Goal: Navigation & Orientation: Find specific page/section

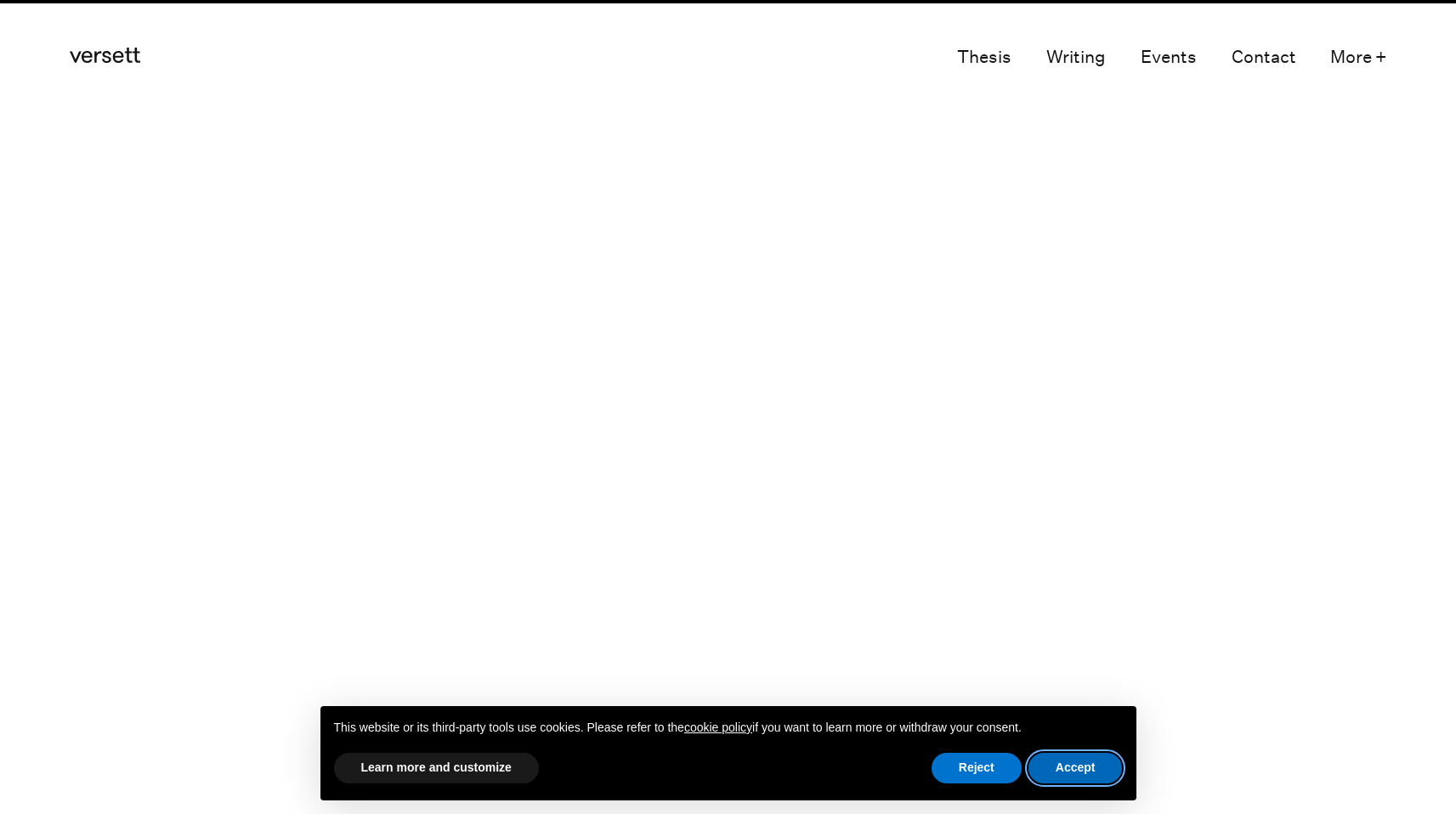
click at [1107, 760] on button "Accept" at bounding box center [1076, 769] width 94 height 30
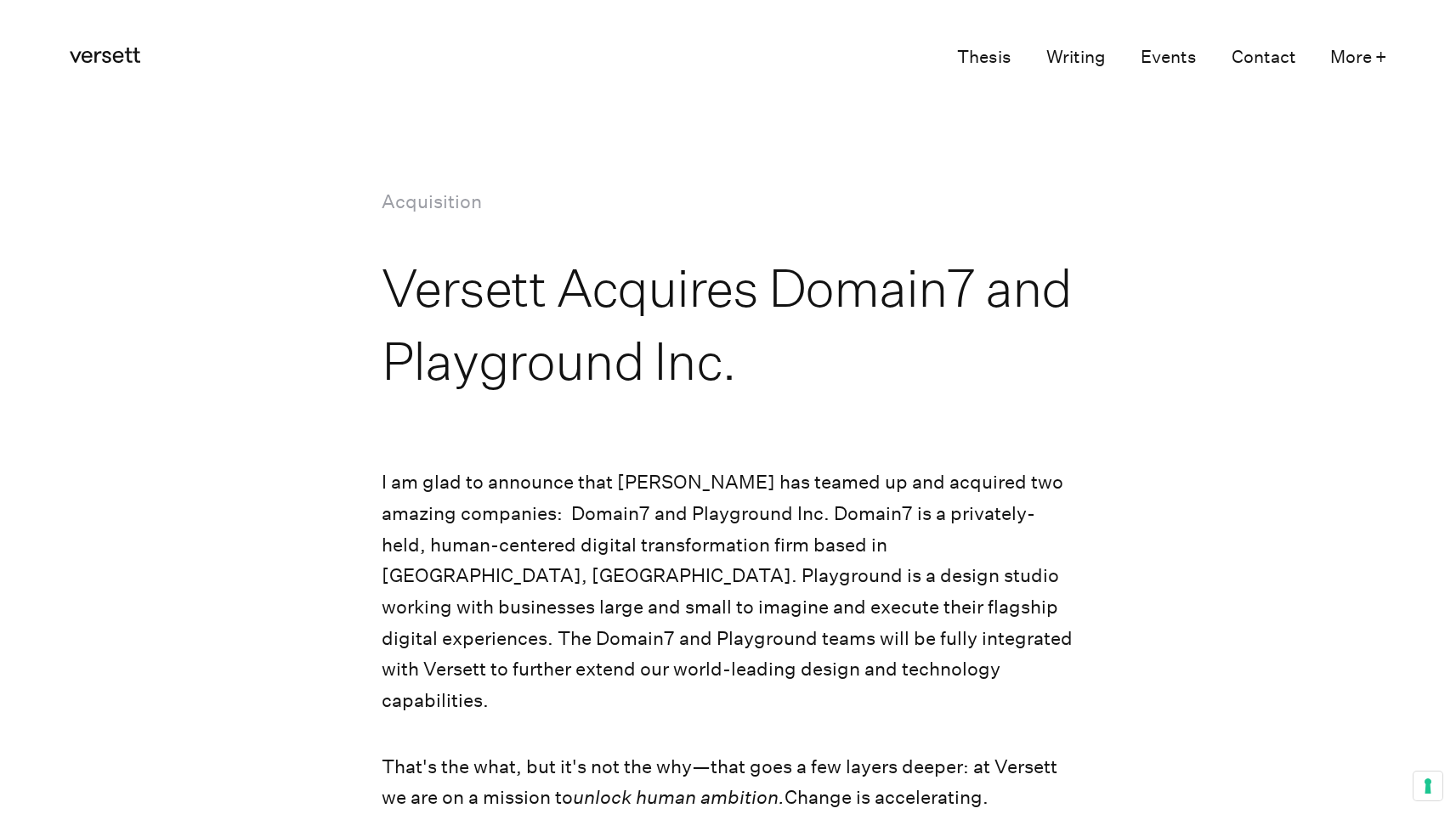
click at [85, 54] on icon at bounding box center [105, 56] width 71 height 15
click at [106, 60] on icon "Versett" at bounding box center [105, 56] width 71 height 15
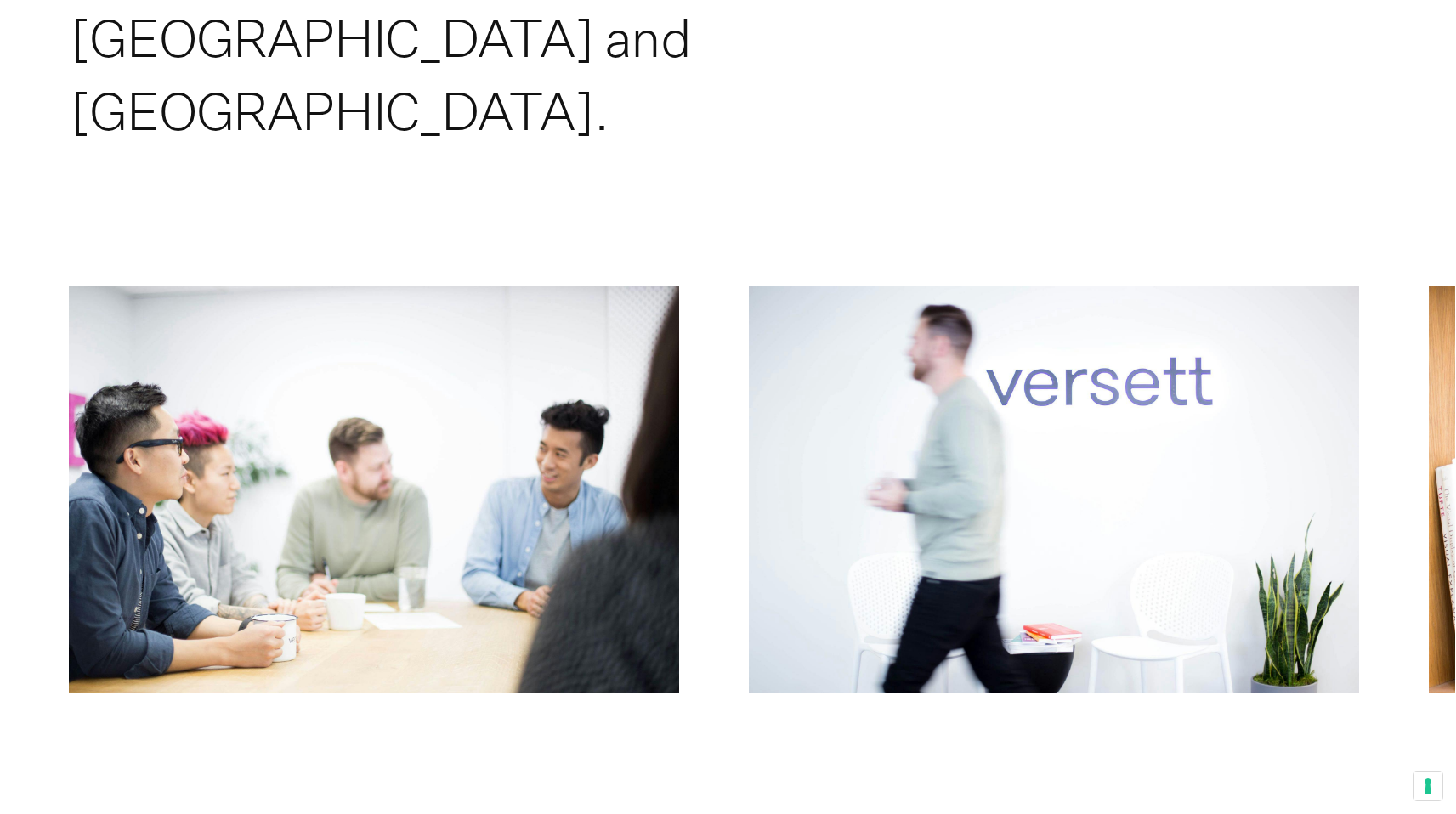
scroll to position [9619, 0]
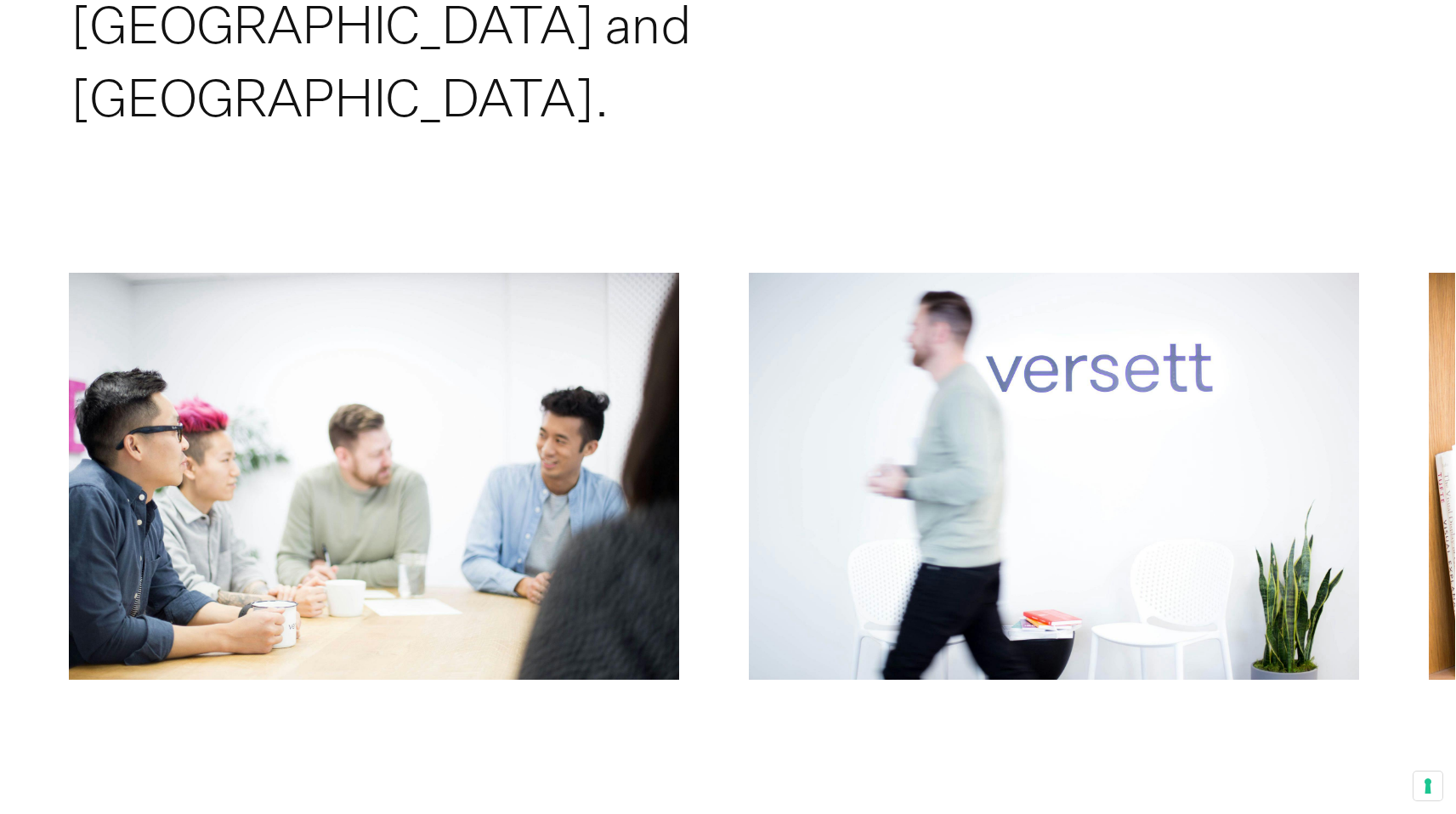
drag, startPoint x: 1026, startPoint y: 371, endPoint x: 484, endPoint y: 445, distance: 547.0
click at [567, 431] on div "Previous Next" at bounding box center [728, 481] width 1454 height 417
drag, startPoint x: 1031, startPoint y: 366, endPoint x: 479, endPoint y: 425, distance: 555.1
click at [479, 425] on div "Previous Next" at bounding box center [728, 481] width 1454 height 417
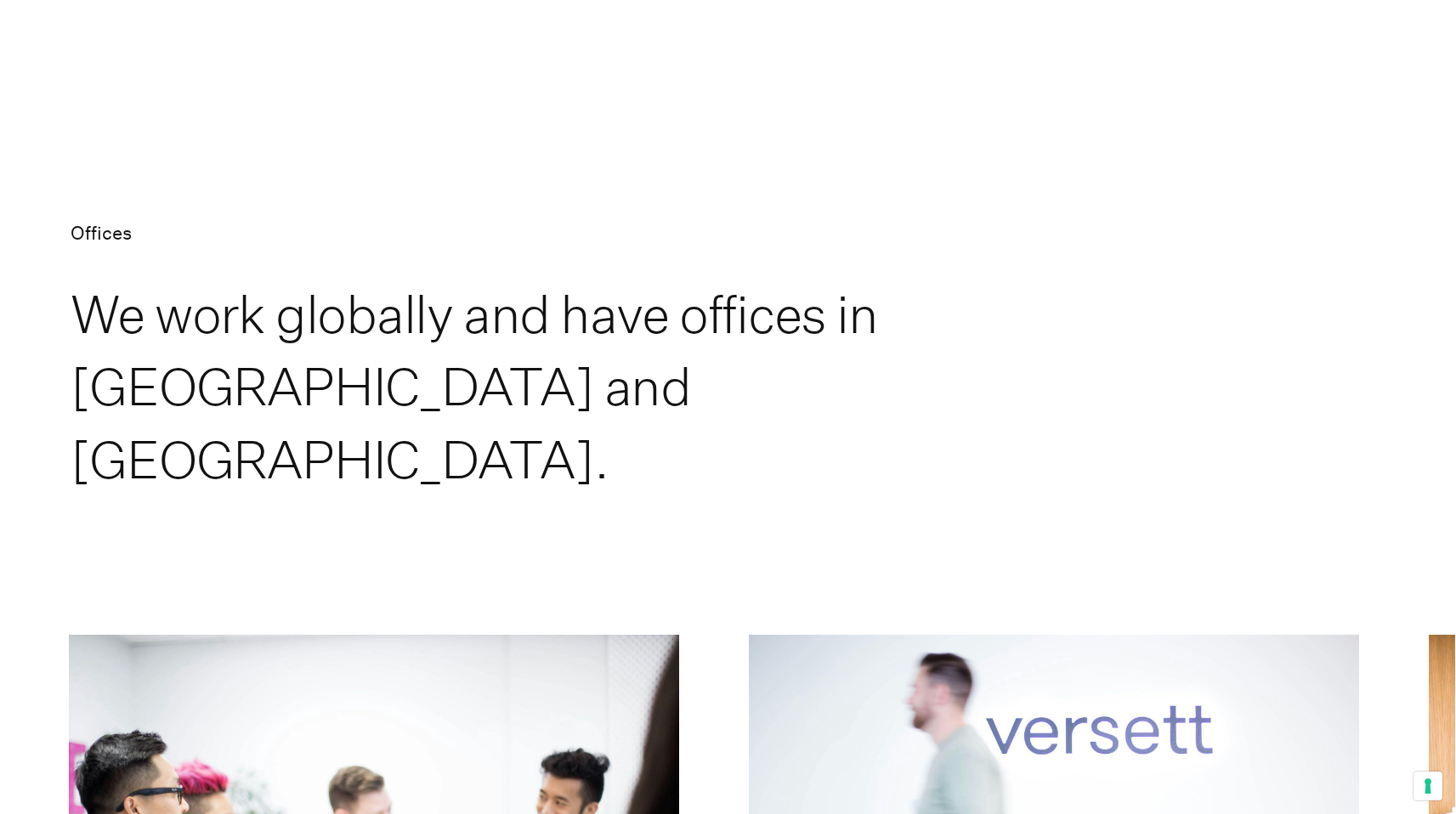
scroll to position [9259, 0]
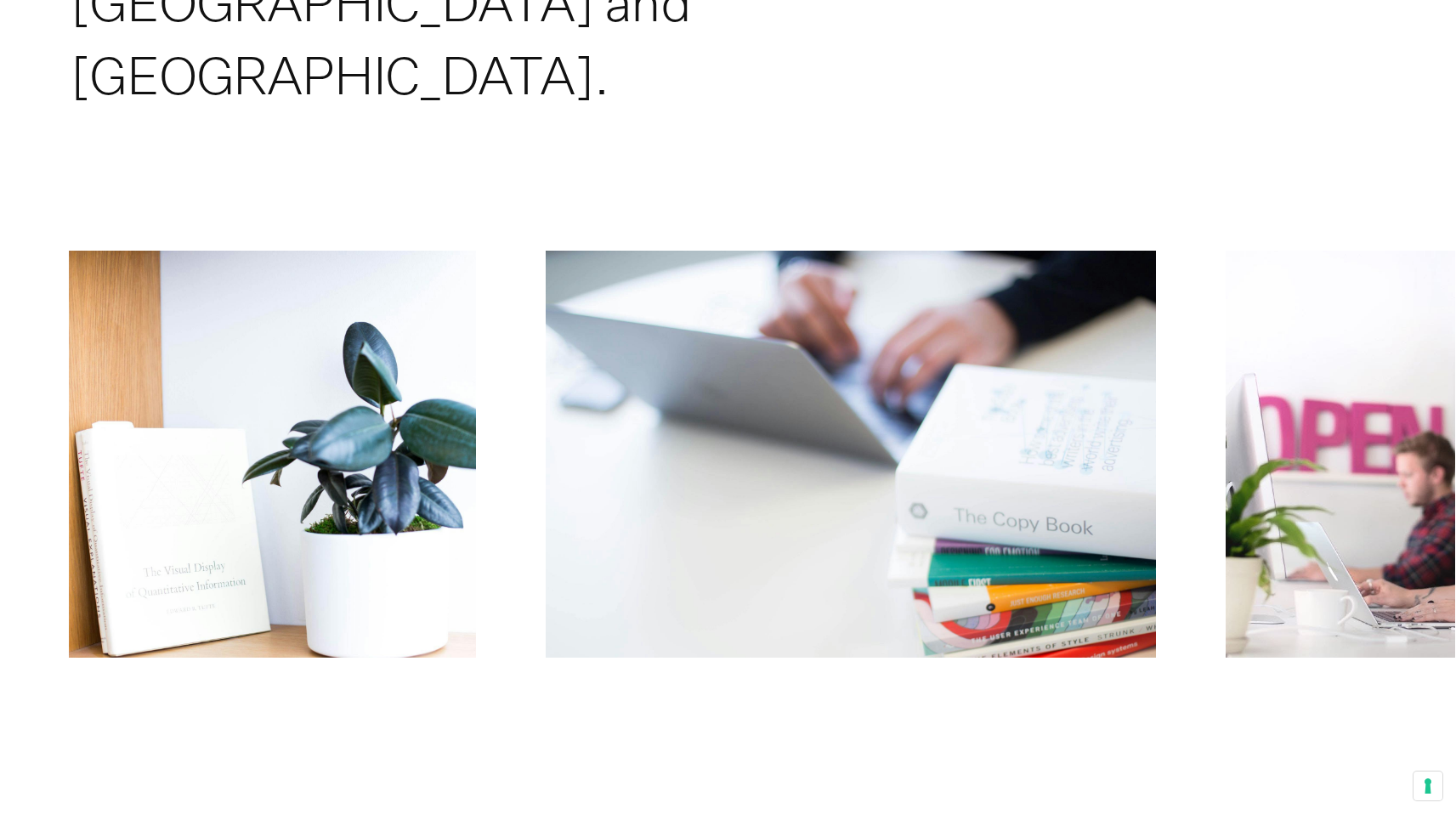
scroll to position [9728, 0]
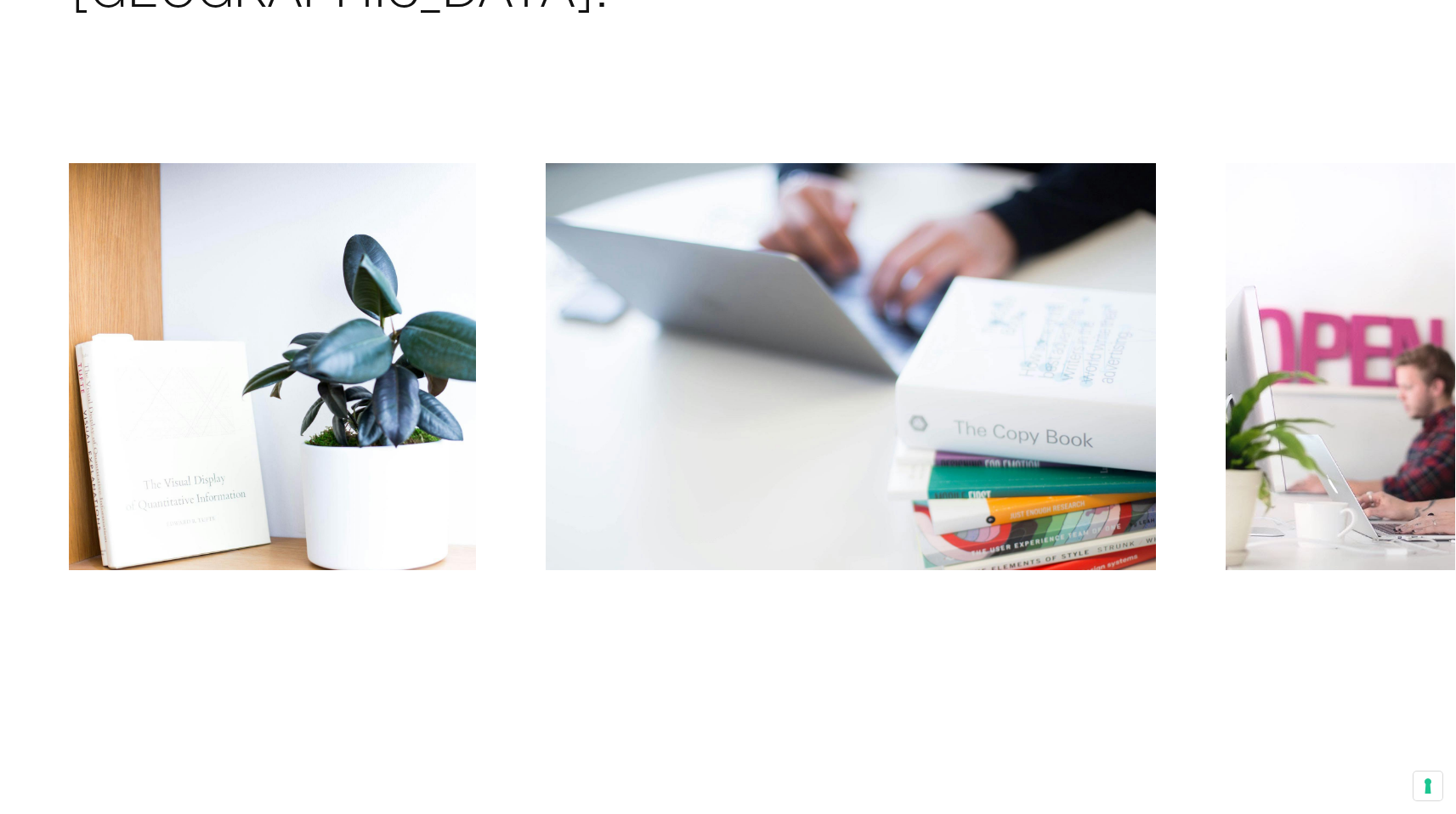
click at [1176, 409] on button "Next" at bounding box center [1092, 371] width 727 height 417
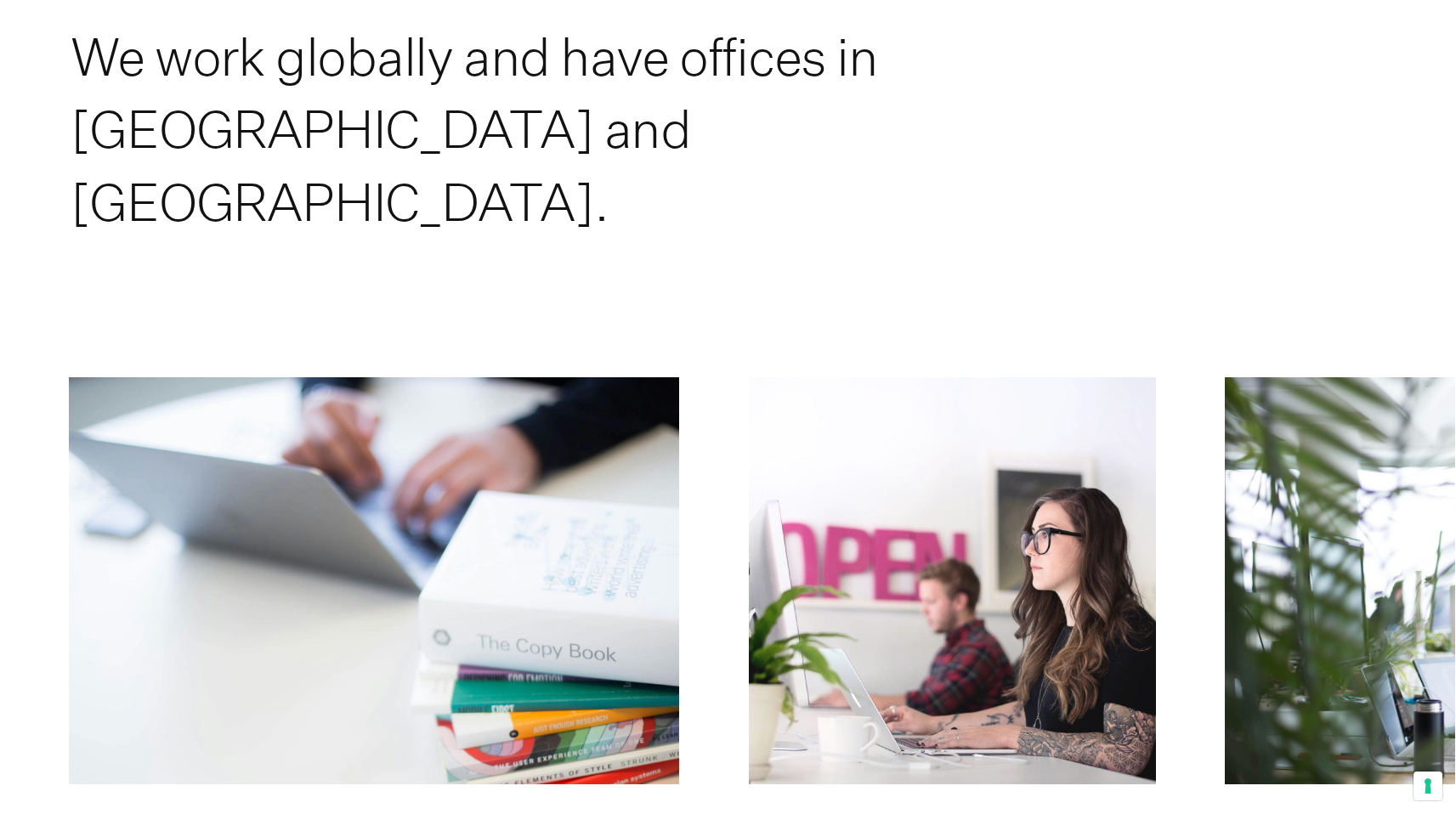
scroll to position [9555, 0]
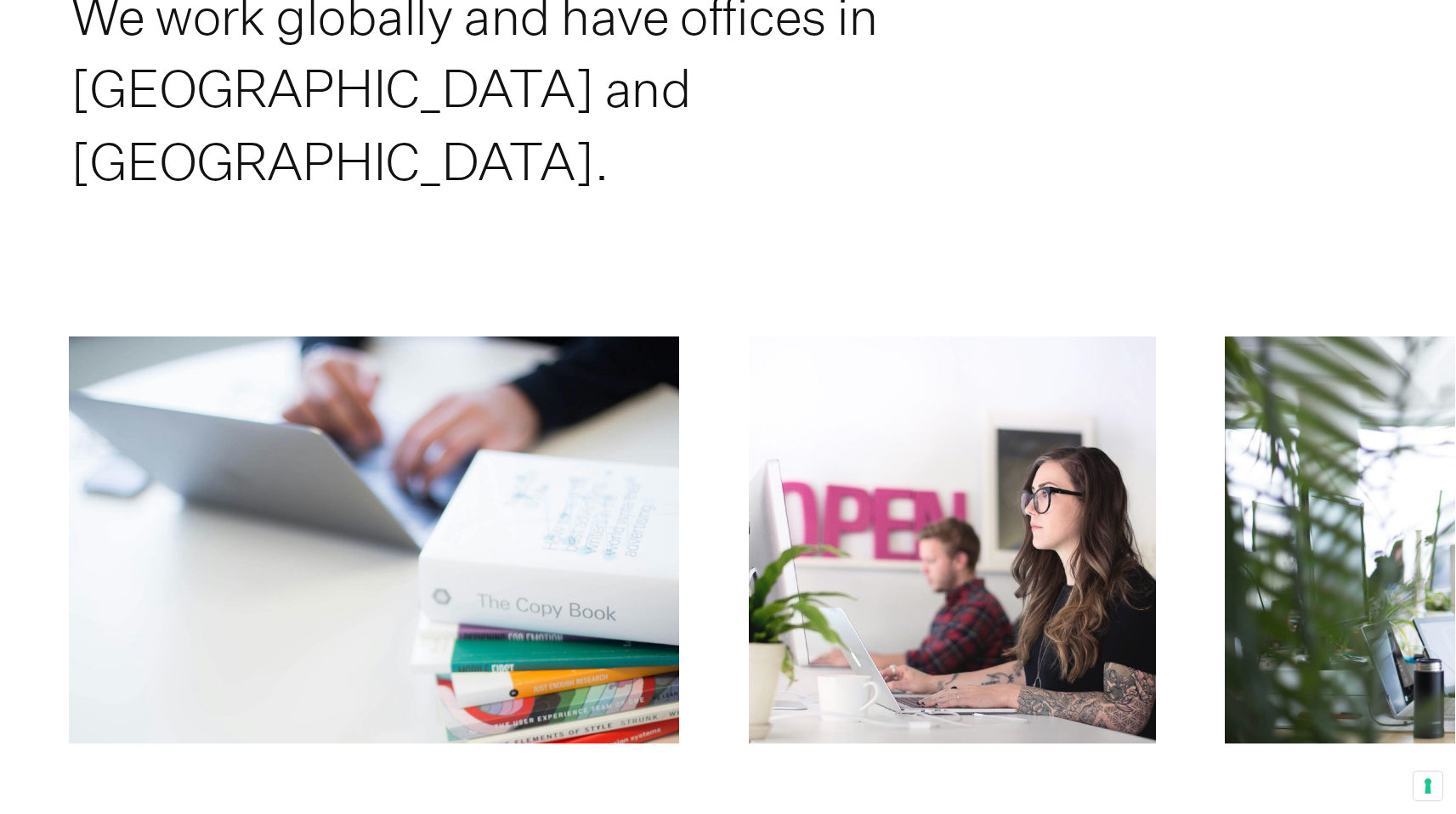
click at [1138, 451] on button "Next" at bounding box center [1092, 545] width 727 height 417
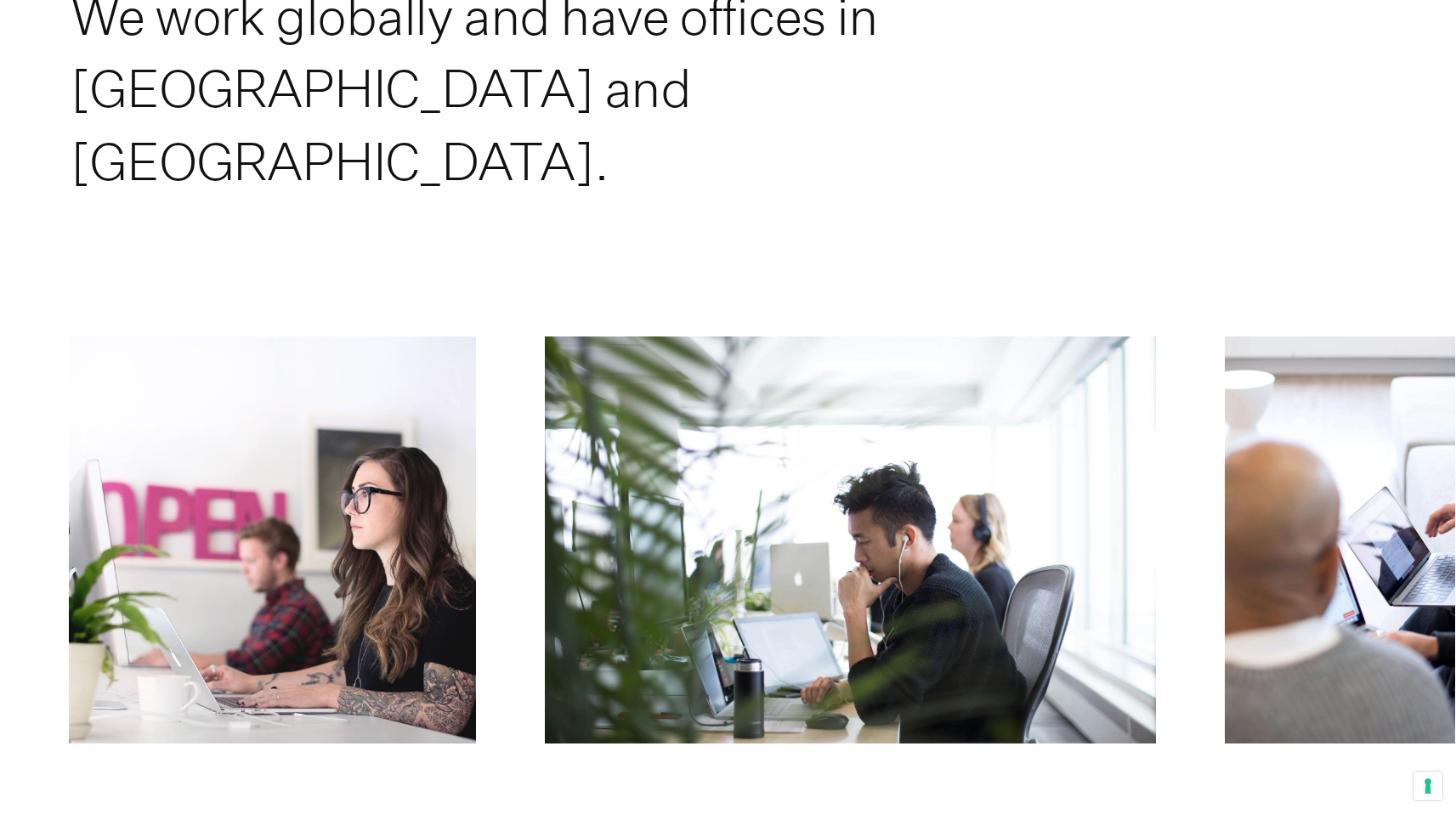
click at [900, 465] on button "Next" at bounding box center [1092, 545] width 727 height 417
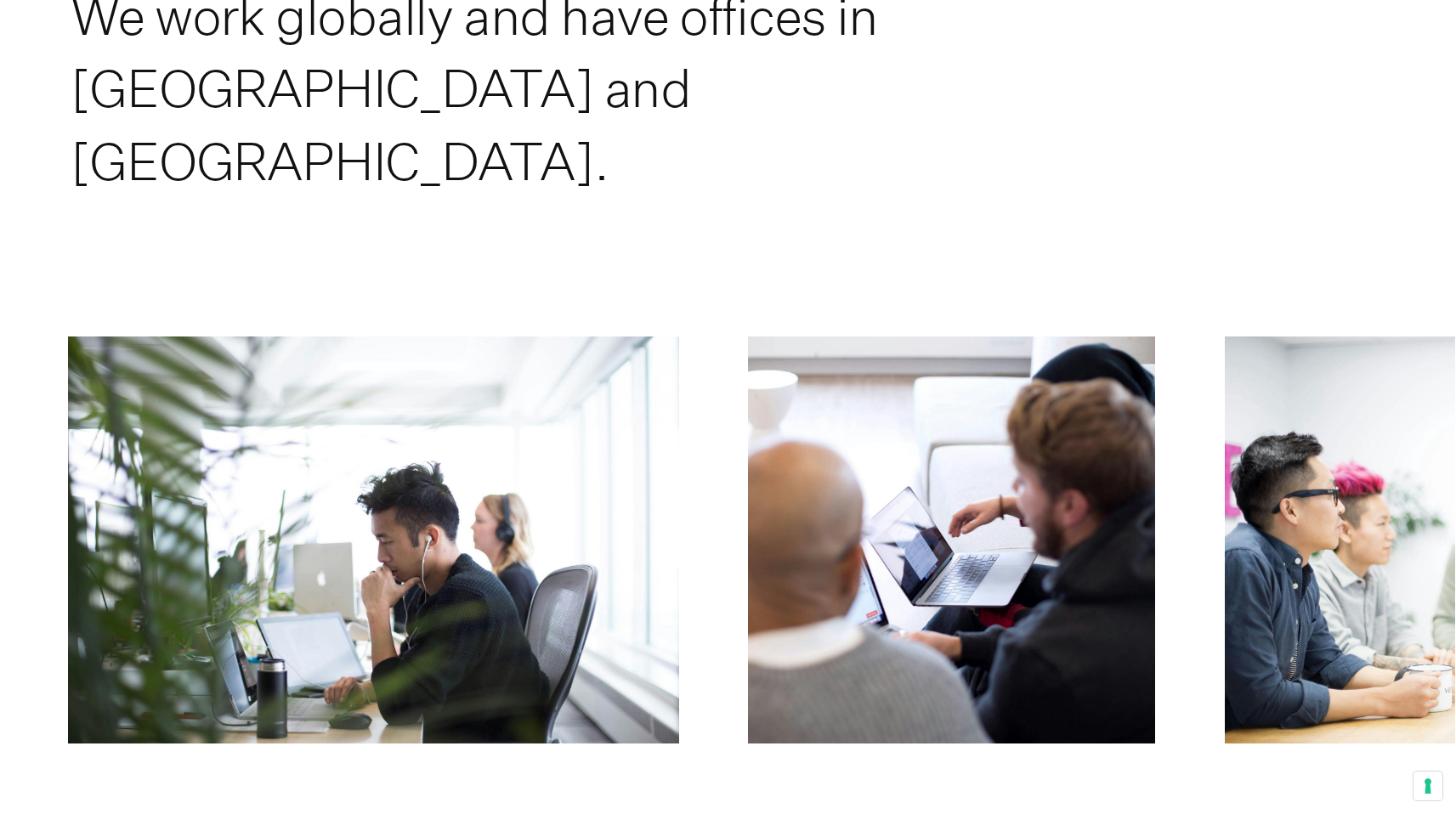
click at [900, 465] on button "Next" at bounding box center [1092, 545] width 727 height 417
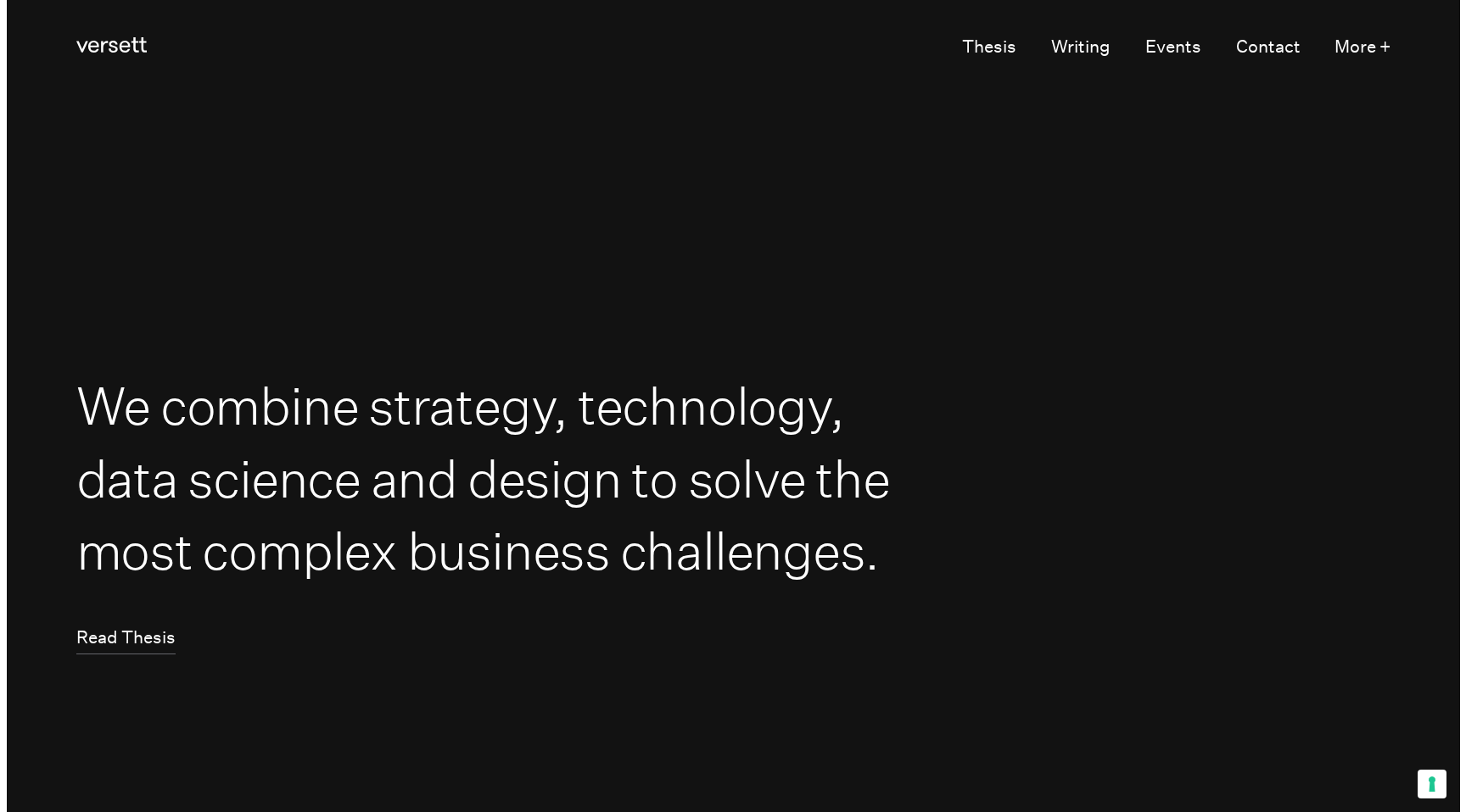
scroll to position [0, 0]
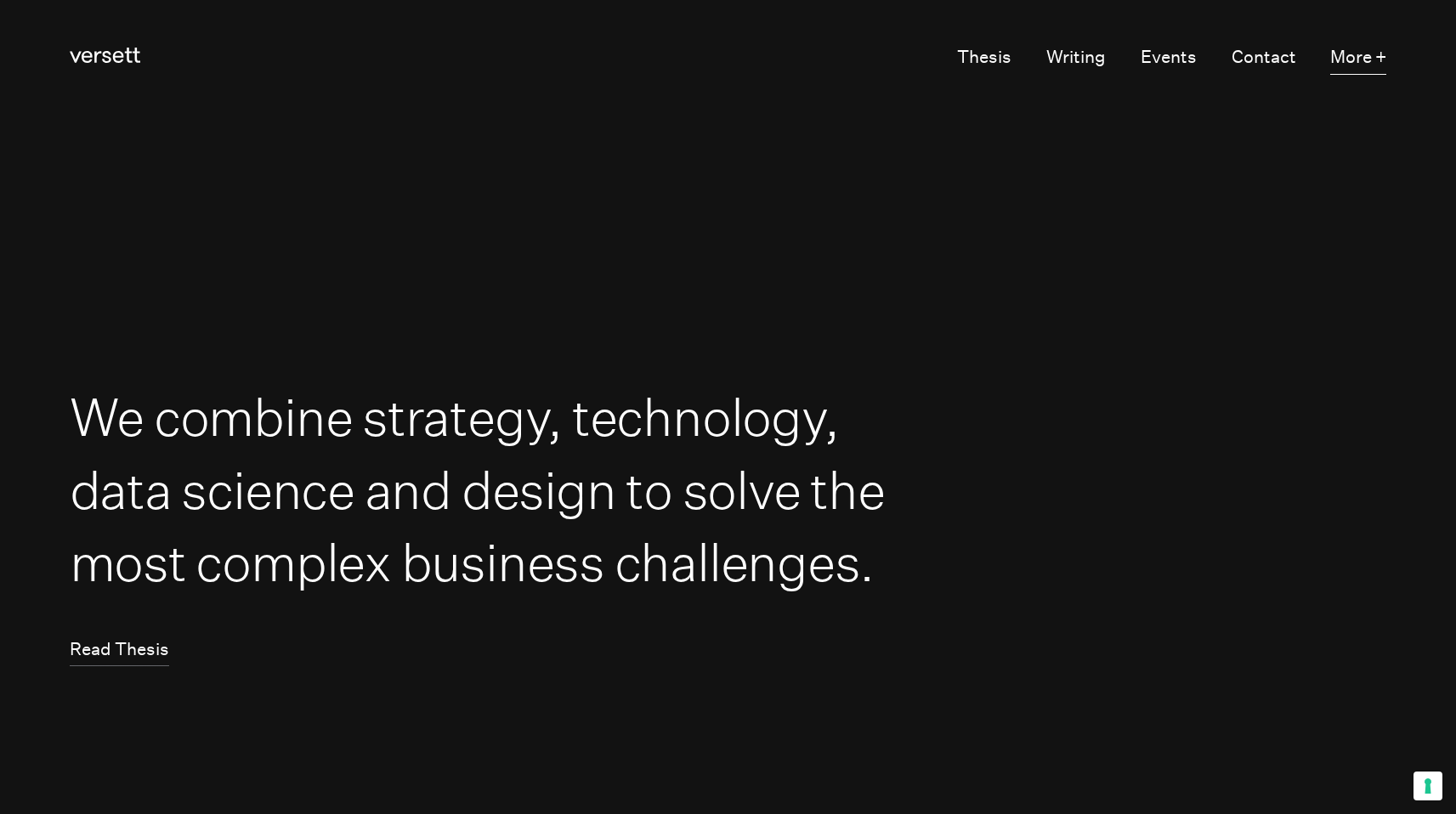
click at [1360, 57] on button "More +" at bounding box center [1358, 57] width 57 height 33
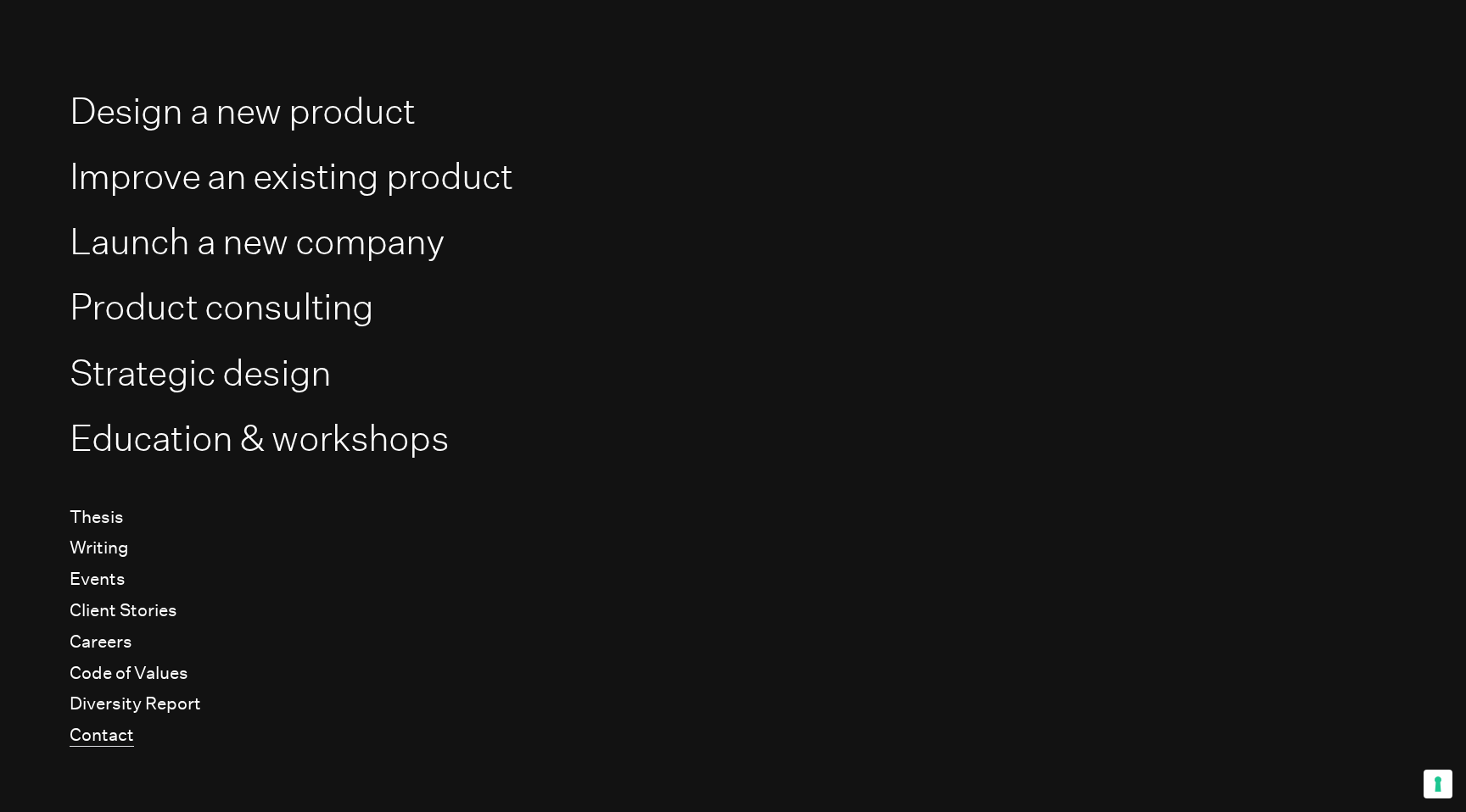
scroll to position [110, 0]
click at [118, 641] on link "Careers" at bounding box center [101, 644] width 63 height 22
click at [102, 644] on link "Careers" at bounding box center [101, 644] width 63 height 22
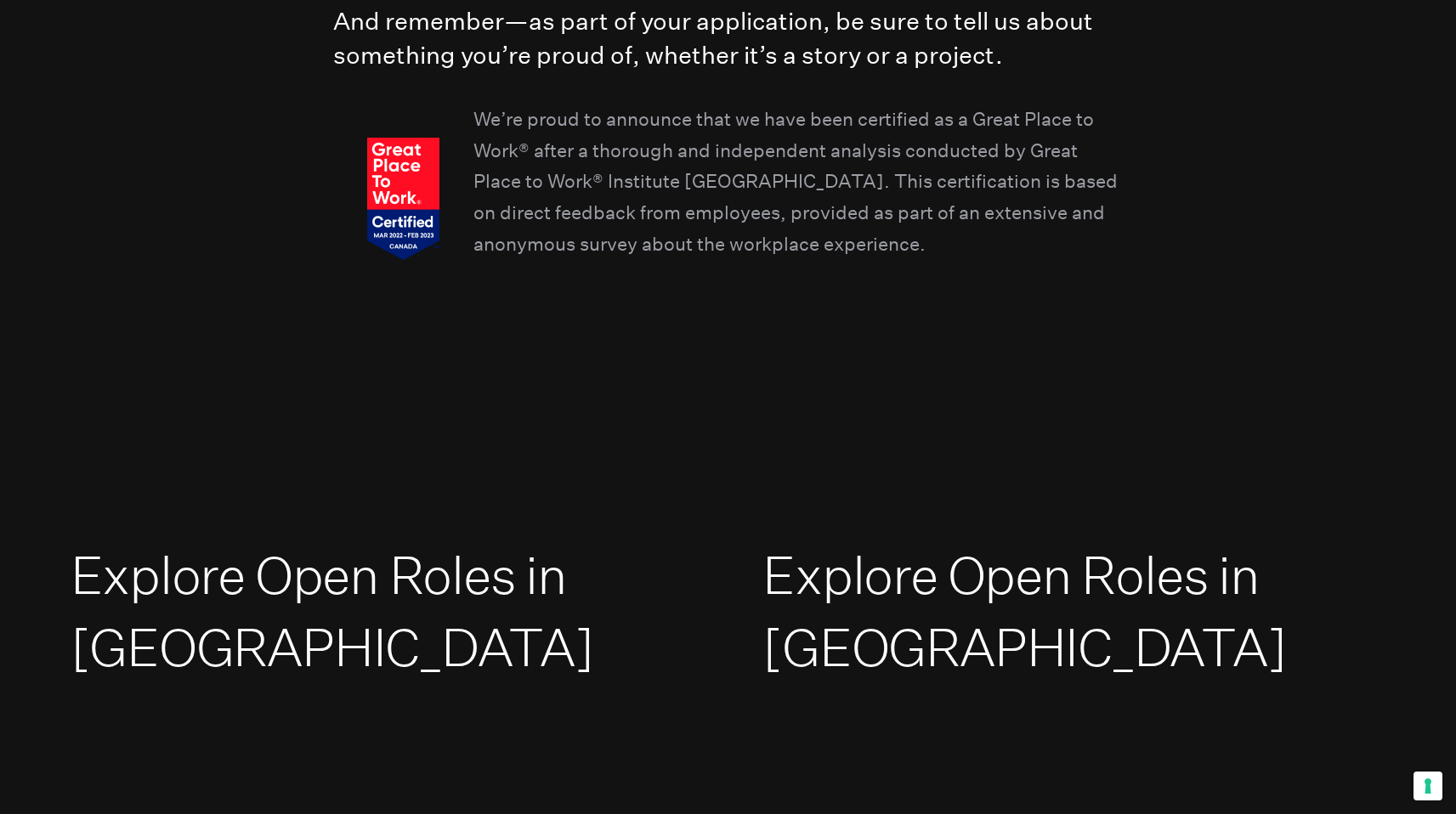
scroll to position [2580, 0]
click at [392, 562] on link "Explore Open Roles in [GEOGRAPHIC_DATA]" at bounding box center [332, 613] width 524 height 136
